Goal: Task Accomplishment & Management: Complete application form

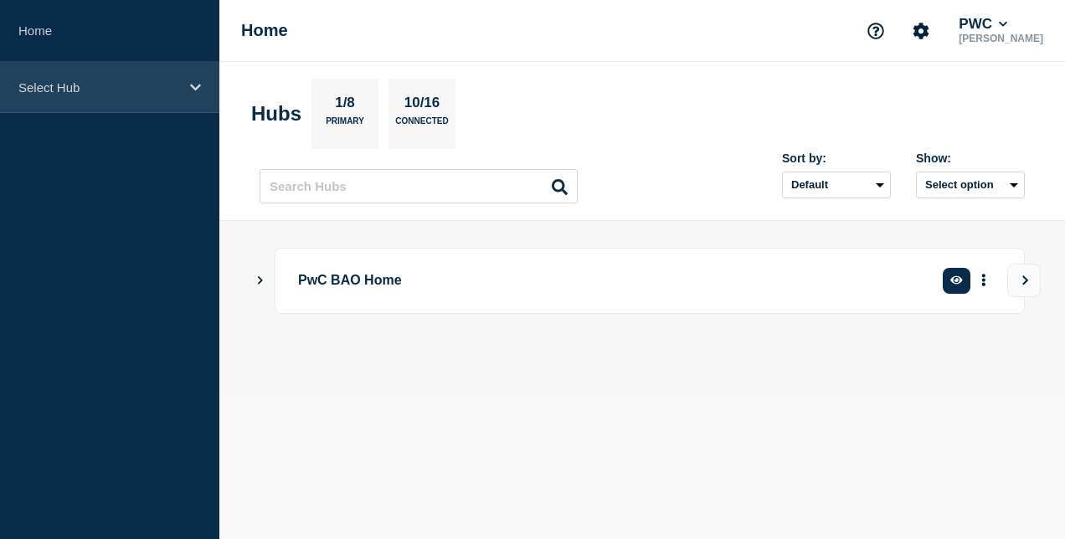
click at [177, 76] on div "Select Hub" at bounding box center [109, 87] width 219 height 51
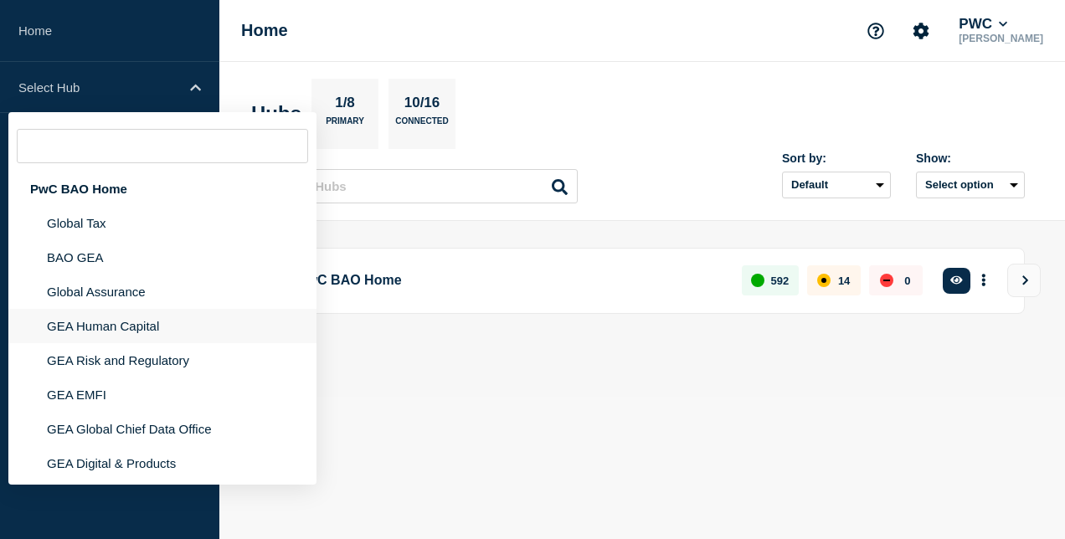
click at [147, 330] on li "GEA Human Capital" at bounding box center [162, 326] width 308 height 34
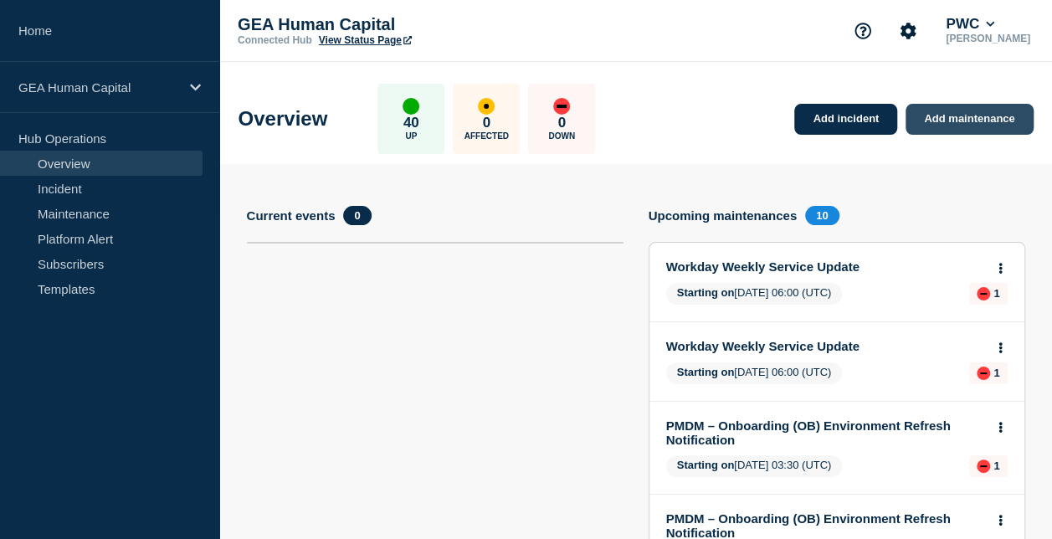
click at [958, 124] on link "Add maintenance" at bounding box center [969, 119] width 127 height 31
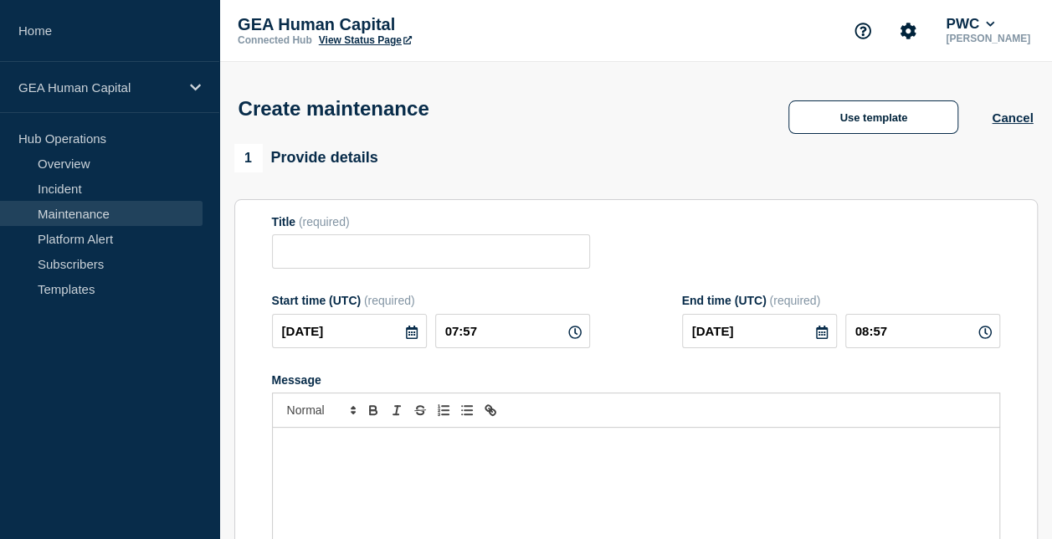
click at [410, 238] on div "Title (required)" at bounding box center [431, 242] width 318 height 54
click at [415, 249] on input "Title" at bounding box center [431, 251] width 318 height 34
paste input "Cornerstone (Production) Upcoming Release: 10 October 2025"
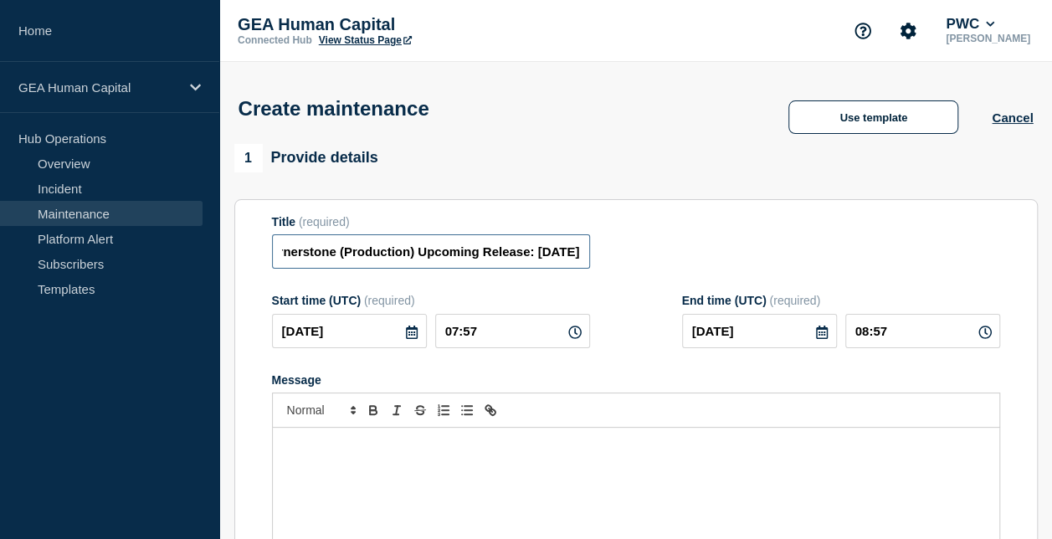
scroll to position [0, 77]
type input "Cornerstone (Production) Upcoming Release: 10 October 2025"
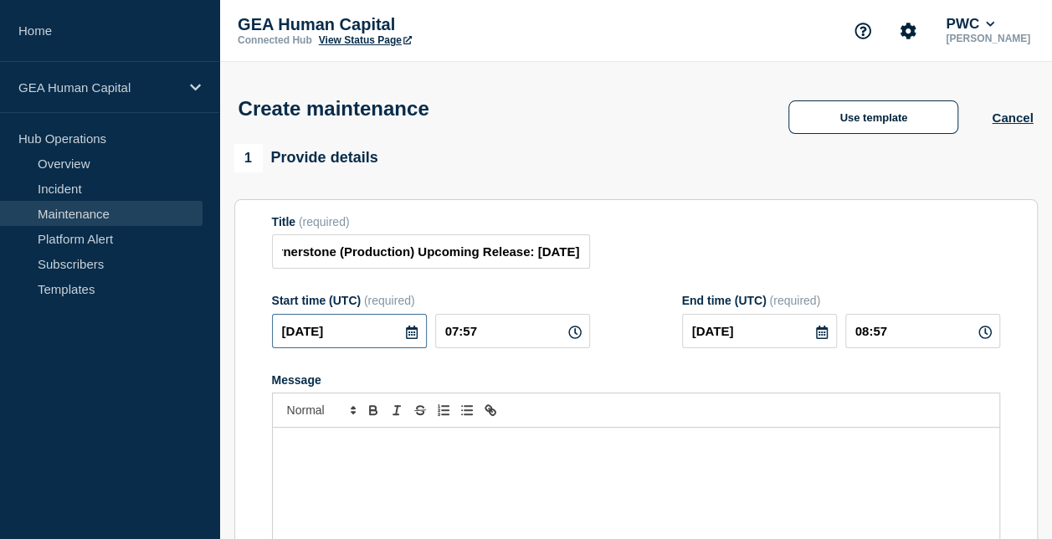
scroll to position [0, 0]
click at [411, 336] on icon at bounding box center [412, 332] width 12 height 13
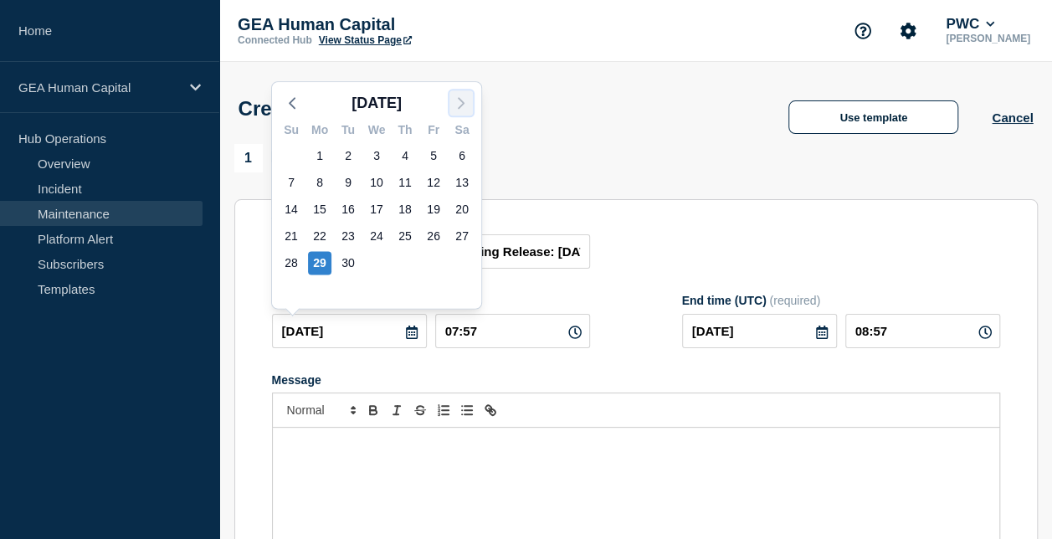
click at [464, 102] on icon "button" at bounding box center [461, 103] width 20 height 20
click at [430, 187] on div "10" at bounding box center [433, 182] width 23 height 23
type input "2025-10-10"
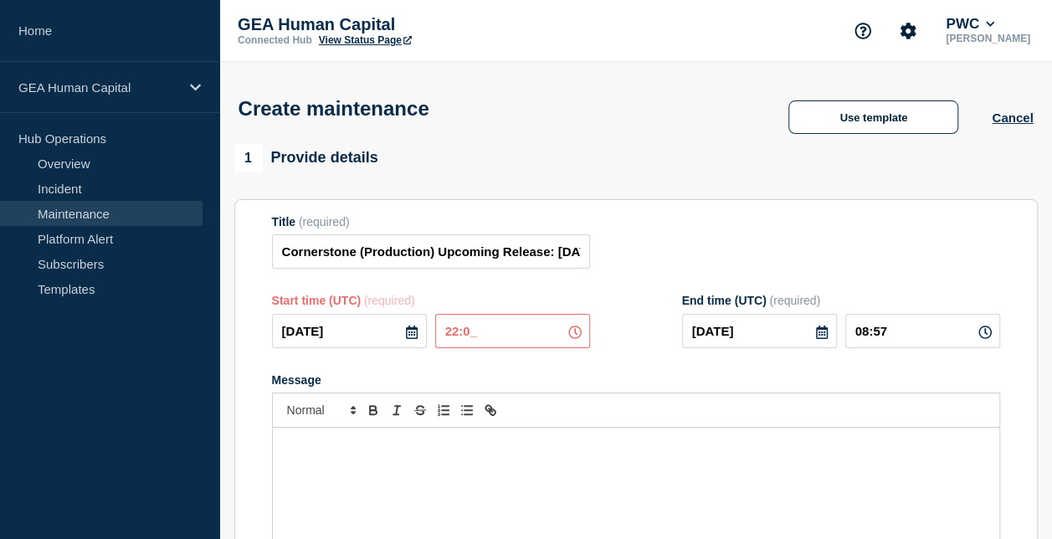
type input "22:00"
type input "23:00"
click at [826, 335] on icon at bounding box center [821, 332] width 13 height 13
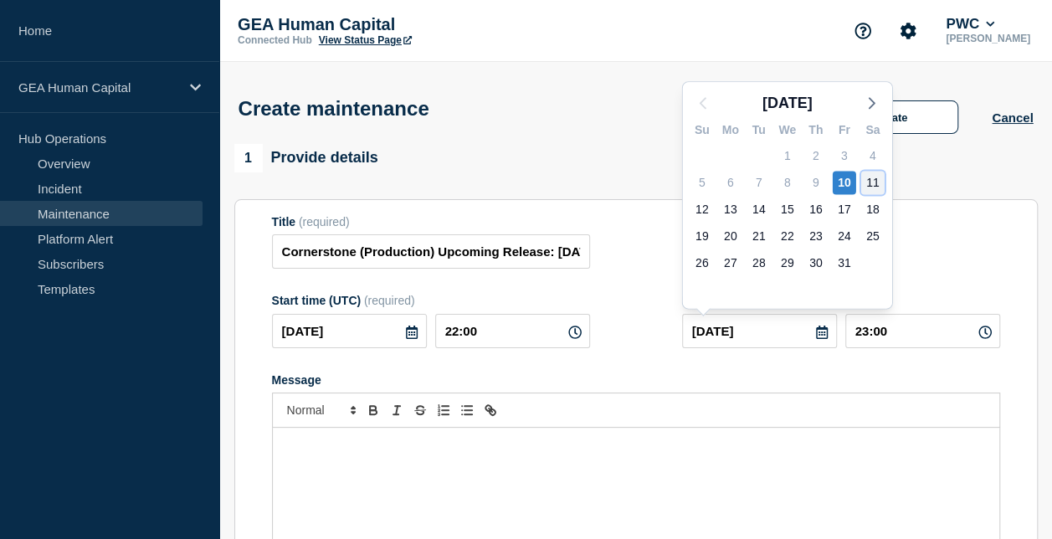
click at [872, 183] on div "11" at bounding box center [873, 182] width 23 height 23
type input "2025-10-11"
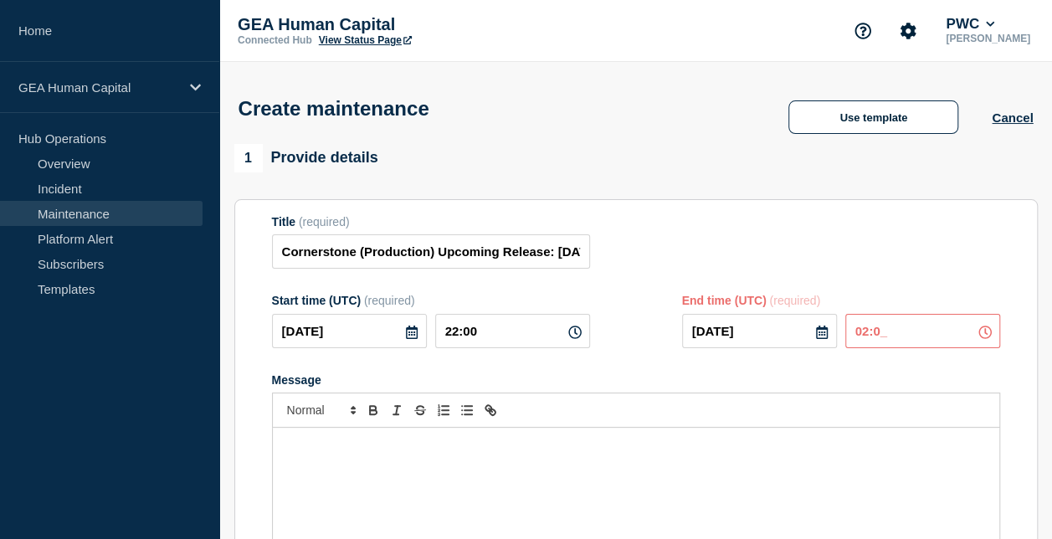
type input "02:00"
click at [438, 476] on div "Message" at bounding box center [636, 528] width 727 height 201
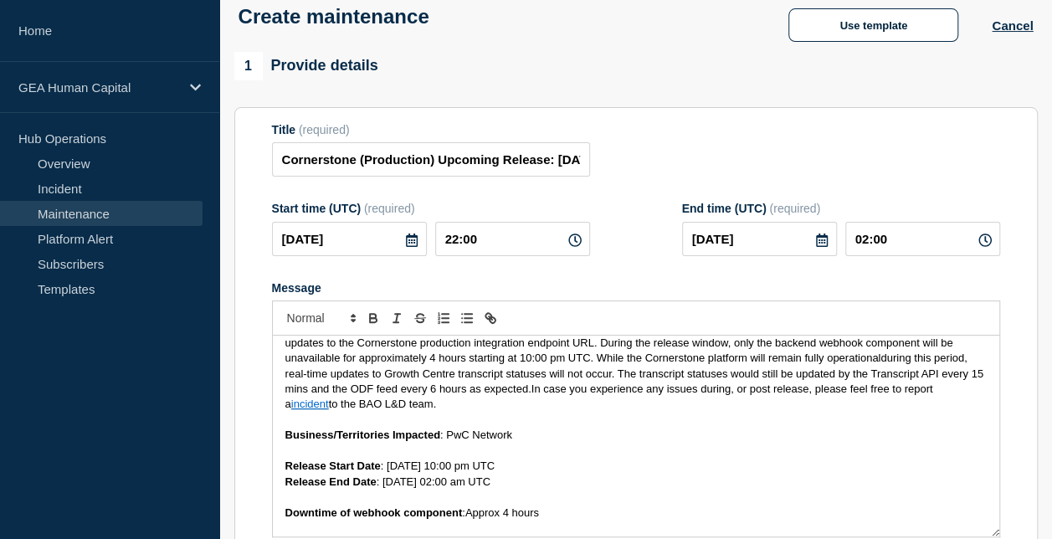
scroll to position [10, 0]
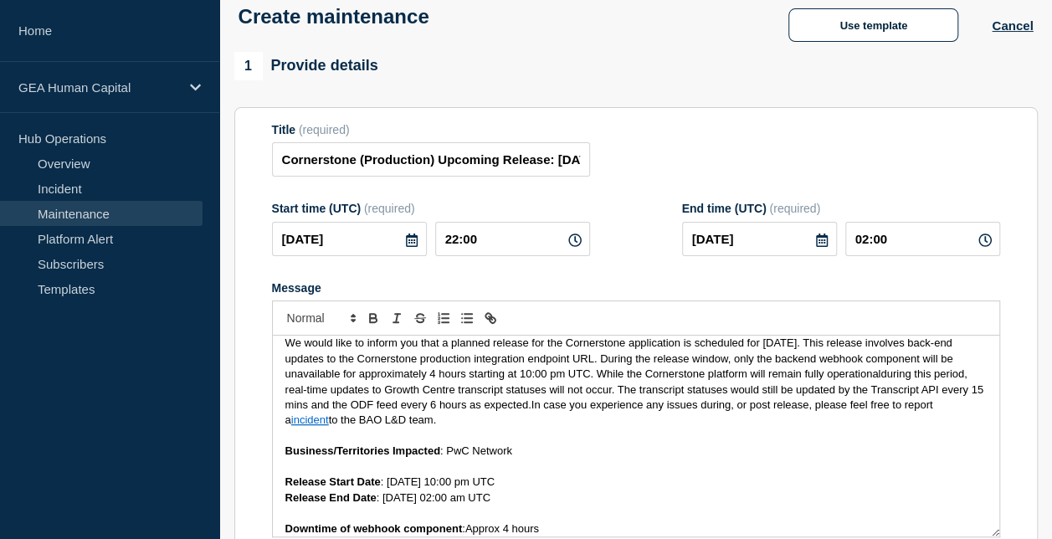
click at [527, 405] on span "during this period, real-time updates to Growth Centre transcript statuses will…" at bounding box center [636, 390] width 702 height 44
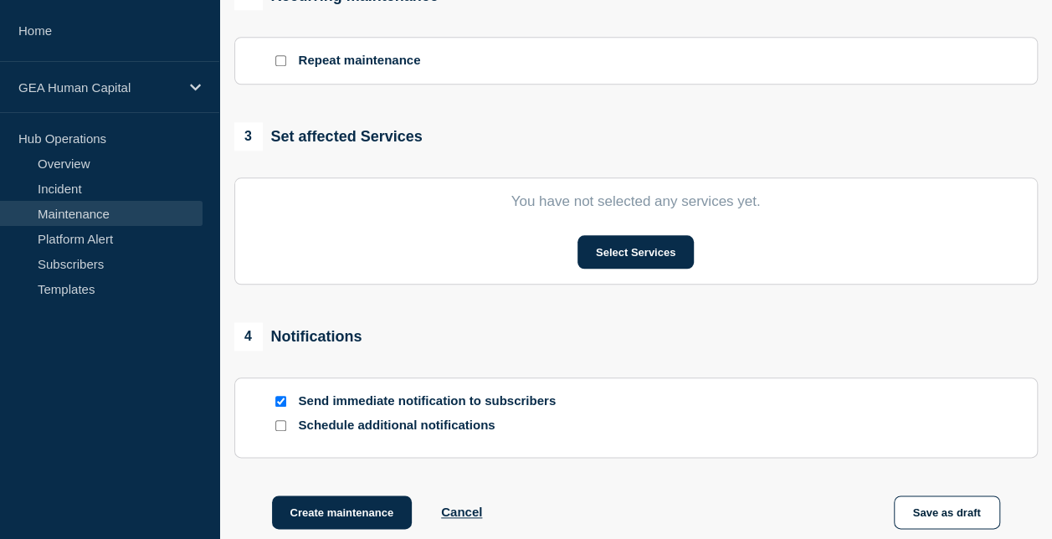
scroll to position [737, 0]
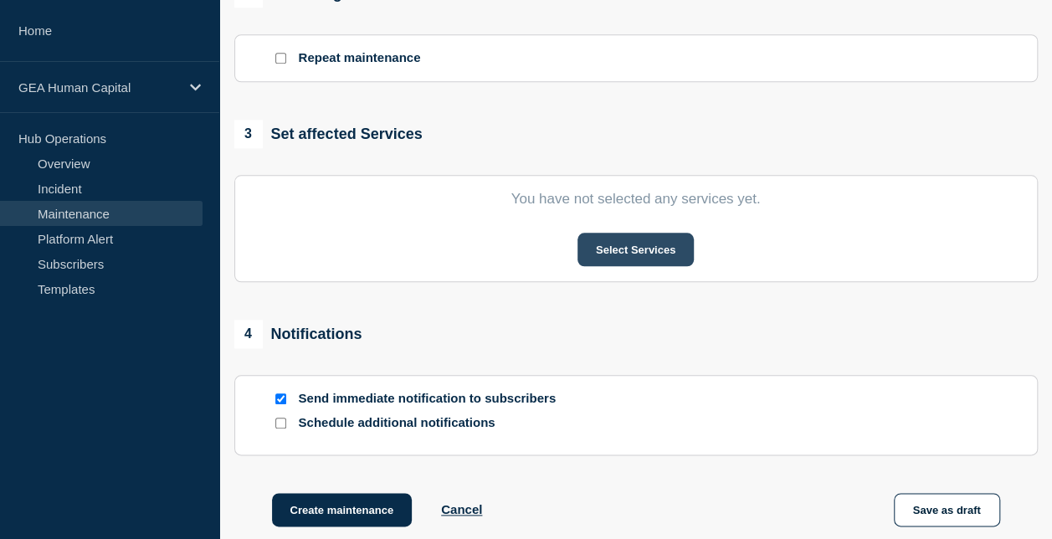
click at [643, 256] on button "Select Services" at bounding box center [636, 249] width 116 height 33
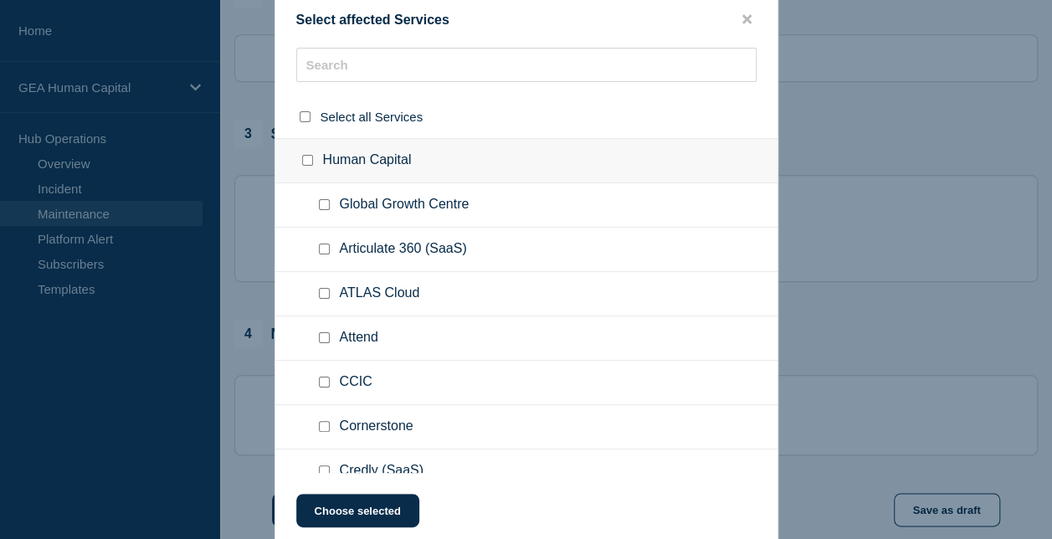
click at [320, 424] on input "Cornerstone checkbox" at bounding box center [324, 426] width 11 height 11
checkbox input "true"
click at [367, 509] on button "Choose selected" at bounding box center [357, 510] width 123 height 33
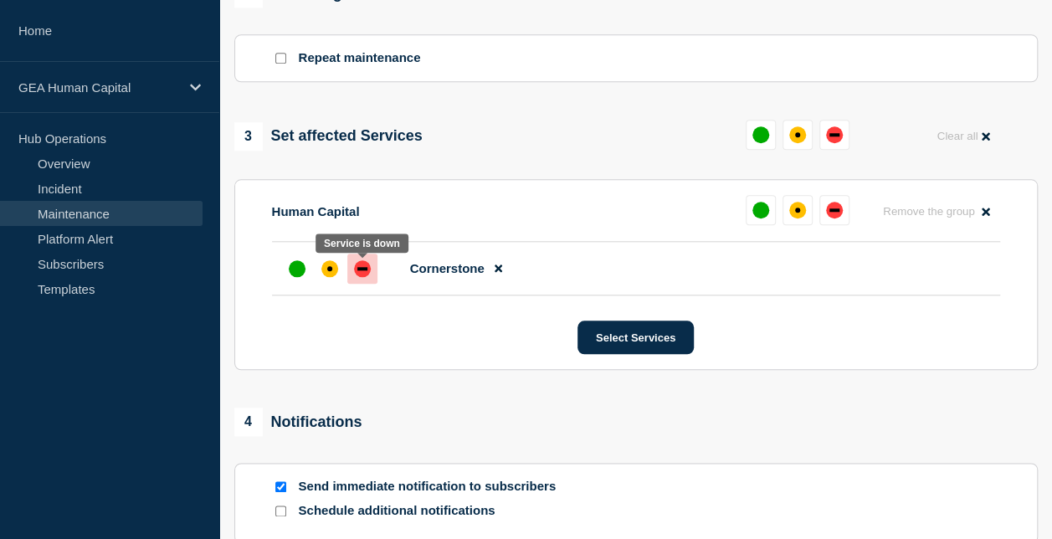
click at [360, 275] on div "down" at bounding box center [362, 268] width 17 height 17
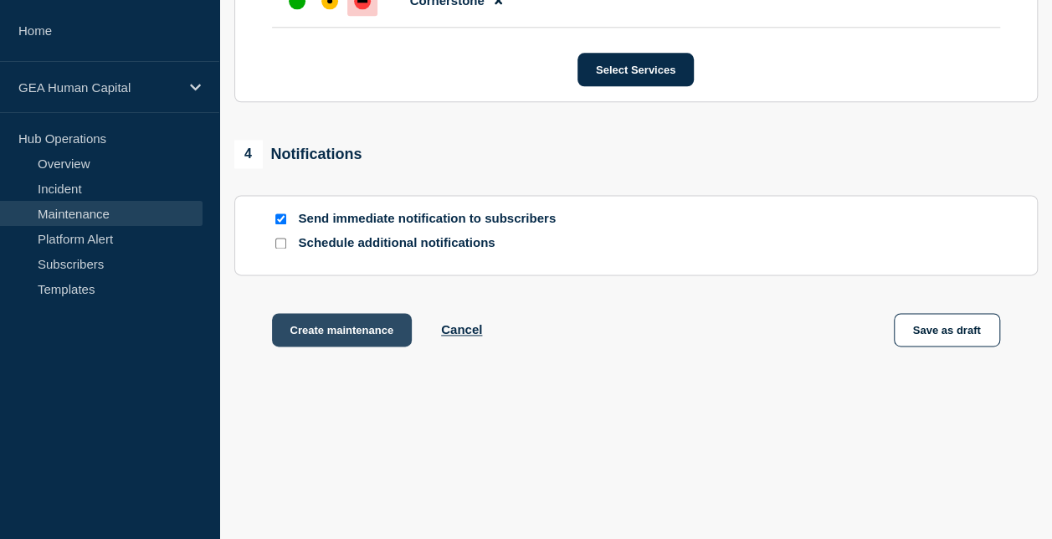
click at [347, 331] on button "Create maintenance" at bounding box center [342, 329] width 141 height 33
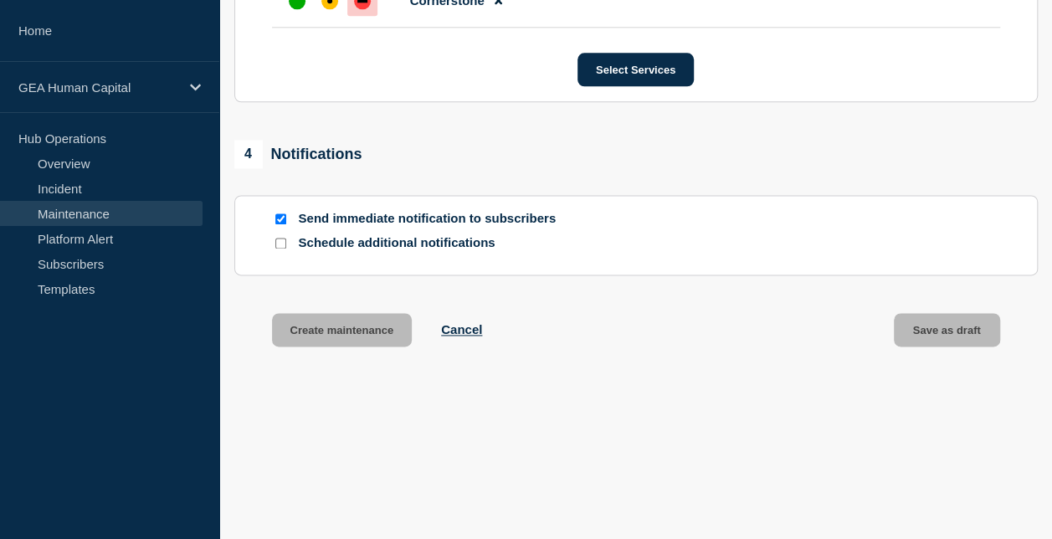
scroll to position [1043, 0]
